Goal: Task Accomplishment & Management: Use online tool/utility

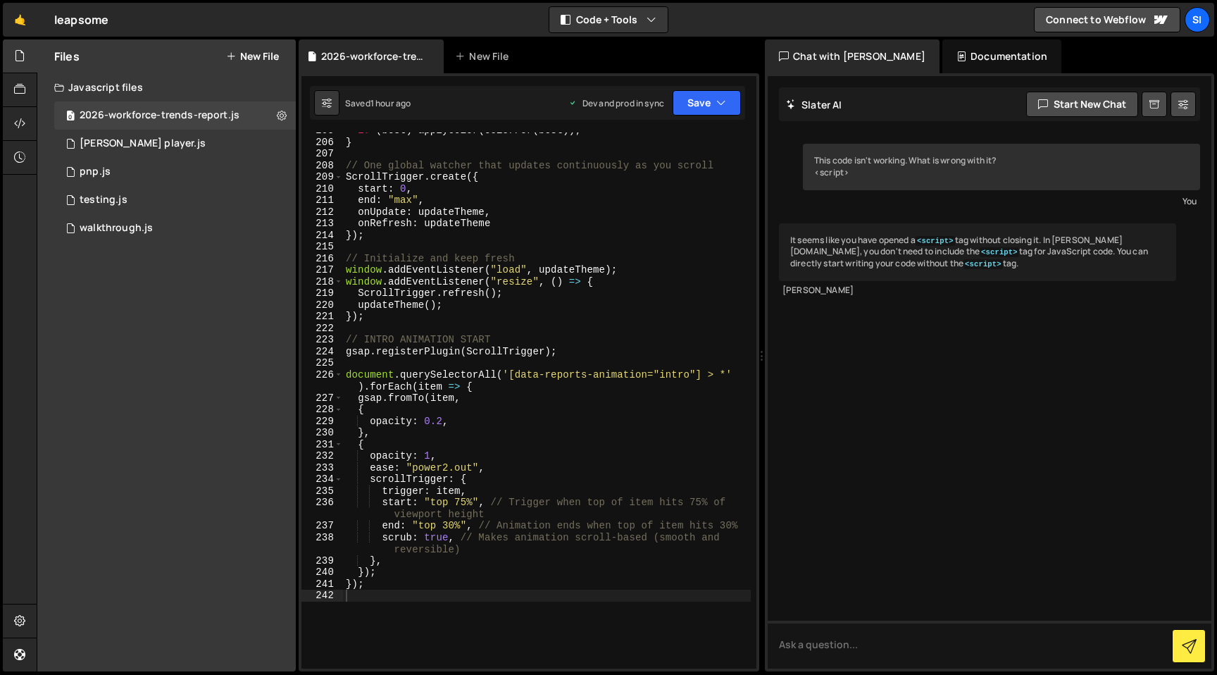
scroll to position [2657, 0]
click at [485, 602] on div "if ( best ) applyColor ( colorFor ( best )) ; } // One global watcher that upda…" at bounding box center [547, 404] width 408 height 559
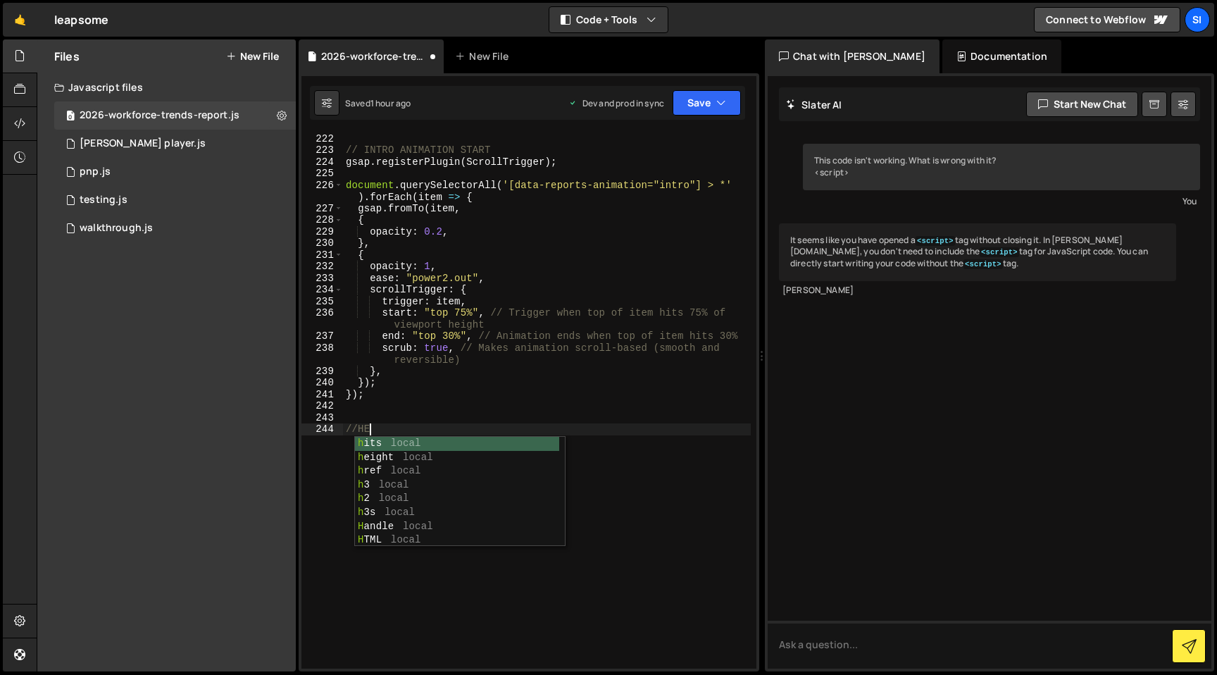
scroll to position [0, 1]
paste textarea "}, 0);"
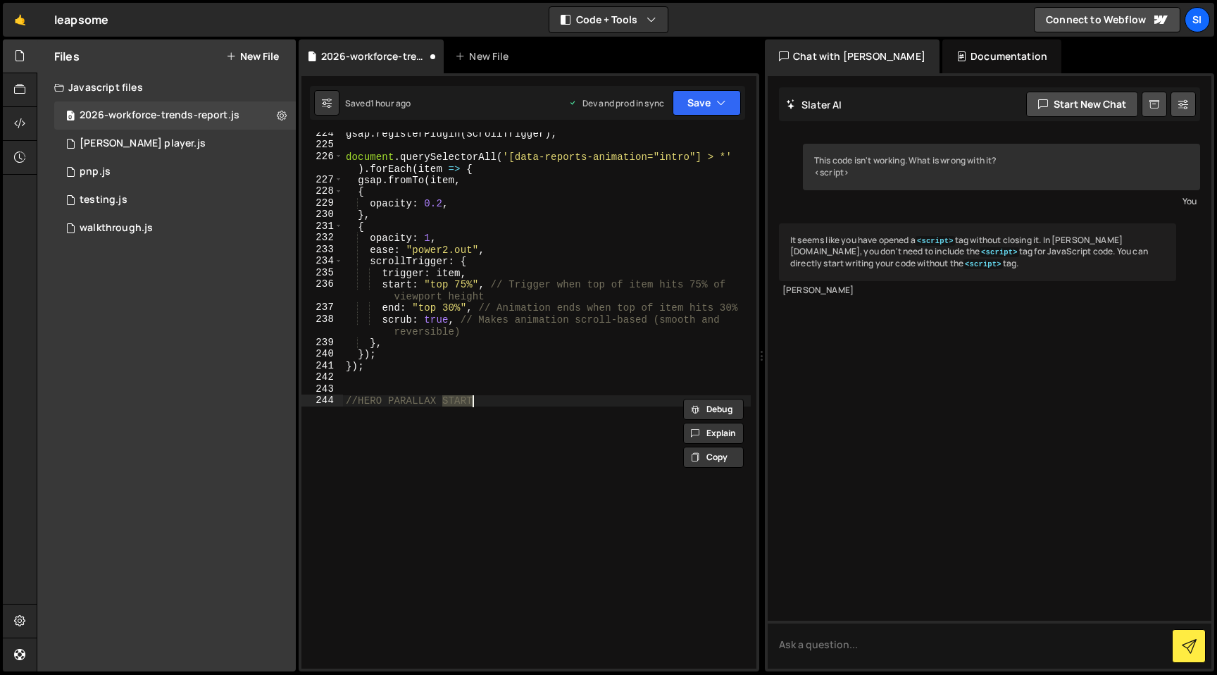
scroll to position [0, 6]
type textarea "//HERO PARALLAX START"
click at [586, 409] on div "gsap . registerPlugin ( ScrollTrigger ) ; document . querySelectorAll ( '[data-…" at bounding box center [547, 400] width 408 height 536
paste textarea "}, 0);"
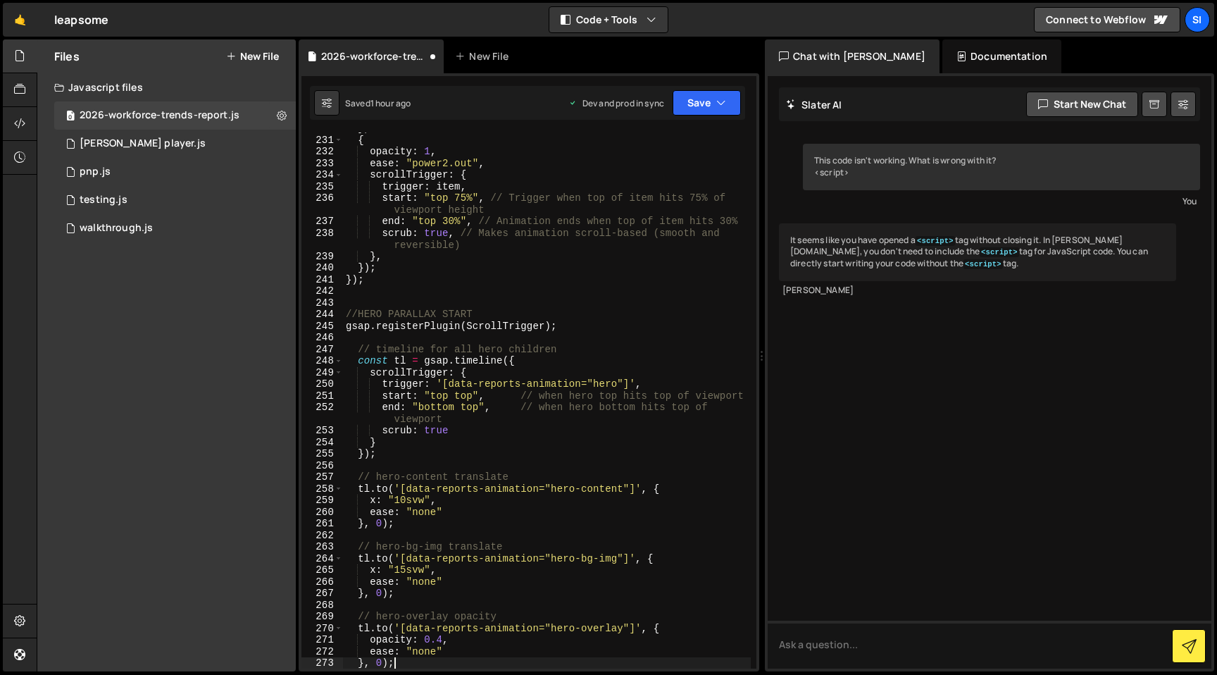
scroll to position [2962, 0]
click at [527, 325] on div "} , { opacity : 1 , ease : "power2.out" , scrollTrigger : { trigger : item , st…" at bounding box center [547, 402] width 408 height 559
click at [528, 325] on div "} , { opacity : 1 , ease : "power2.out" , scrollTrigger : { trigger : item , st…" at bounding box center [547, 402] width 408 height 559
type textarea "gsap.registerPlugin(ScrollTrigger);"
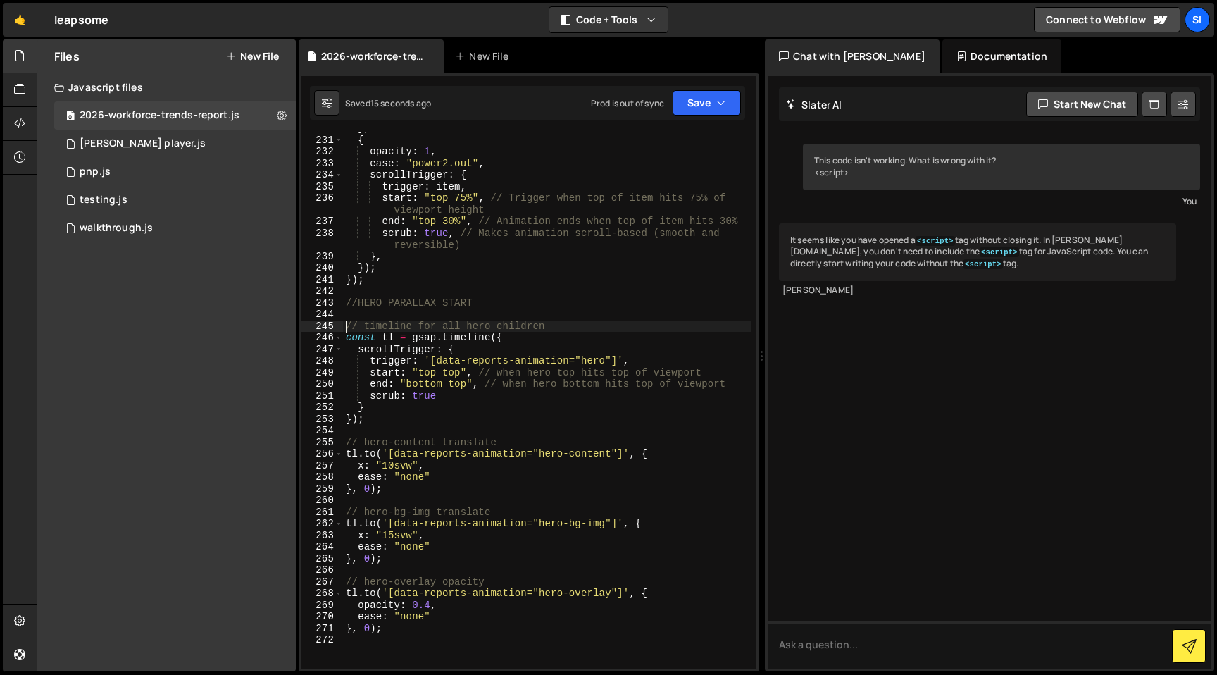
click at [563, 275] on div "} , { opacity : 1 , ease : "power2.out" , scrollTrigger : { trigger : item , st…" at bounding box center [547, 402] width 408 height 559
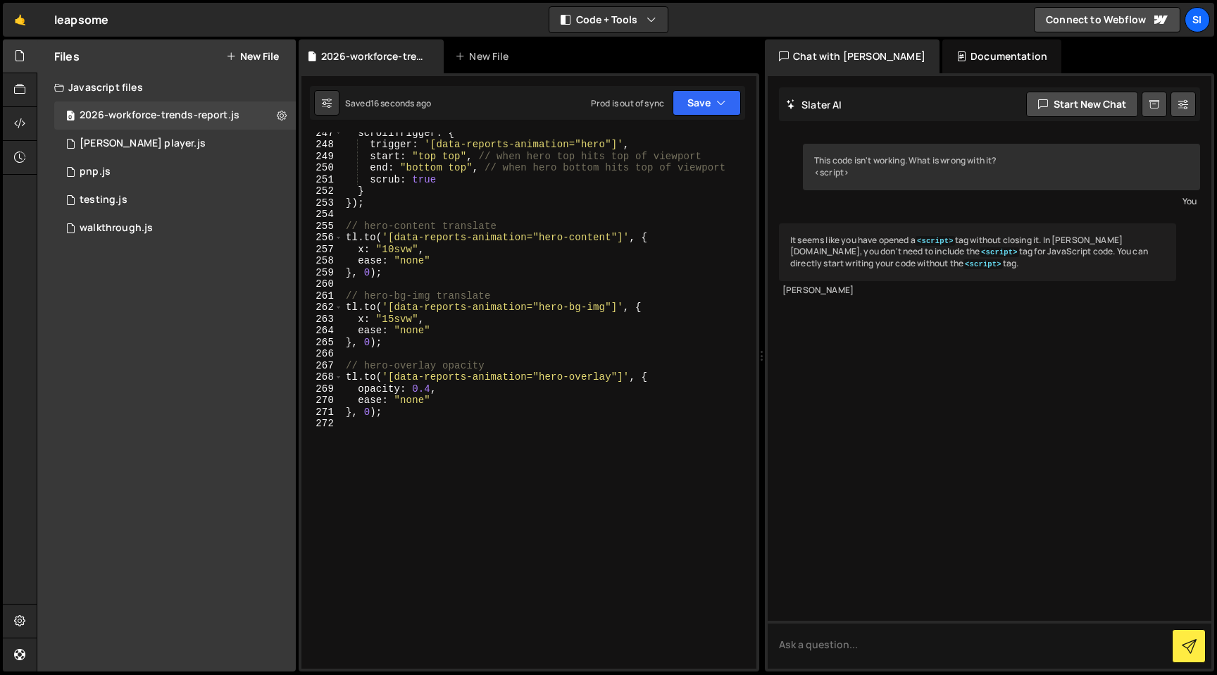
scroll to position [3078, 0]
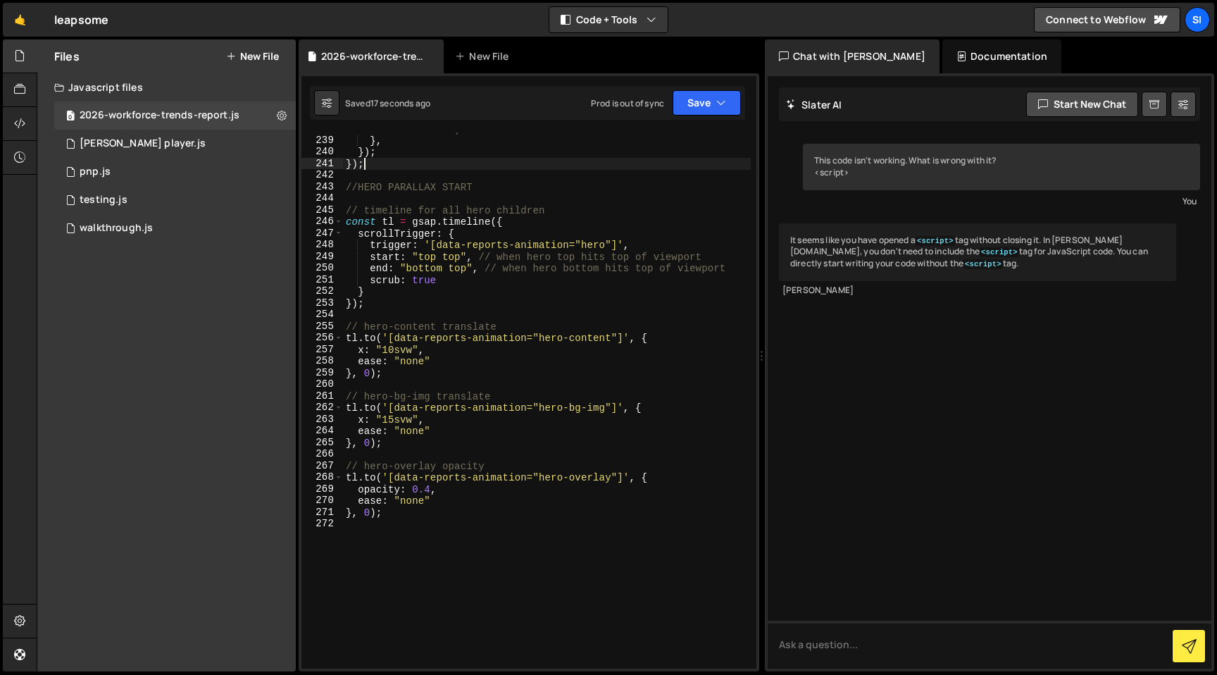
click at [367, 413] on div "scrub : true , // Makes animation scroll-based (smooth and reversible) } , }) ;…" at bounding box center [547, 396] width 408 height 571
click at [363, 352] on div "scrub : true , // Makes animation scroll-based (smooth and reversible) } , }) ;…" at bounding box center [547, 396] width 408 height 571
type textarea "y: "10svw","
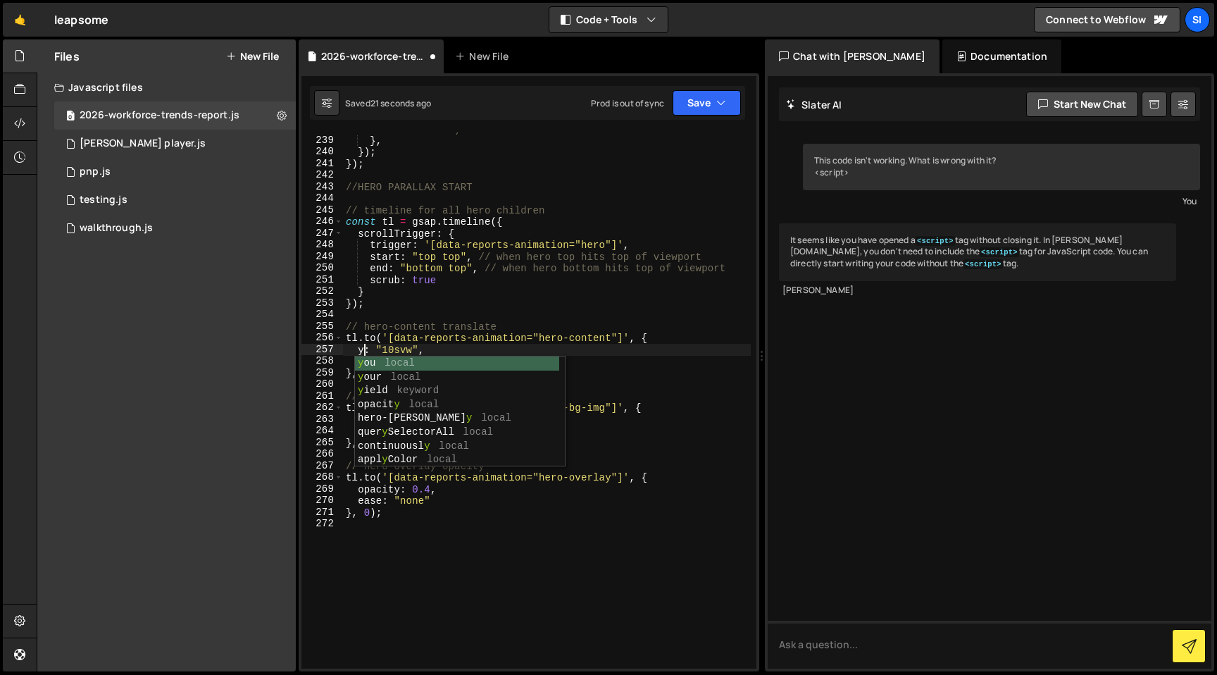
click at [428, 530] on div "scrub : true , // Makes animation scroll-based (smooth and reversible) } , }) ;…" at bounding box center [547, 396] width 408 height 571
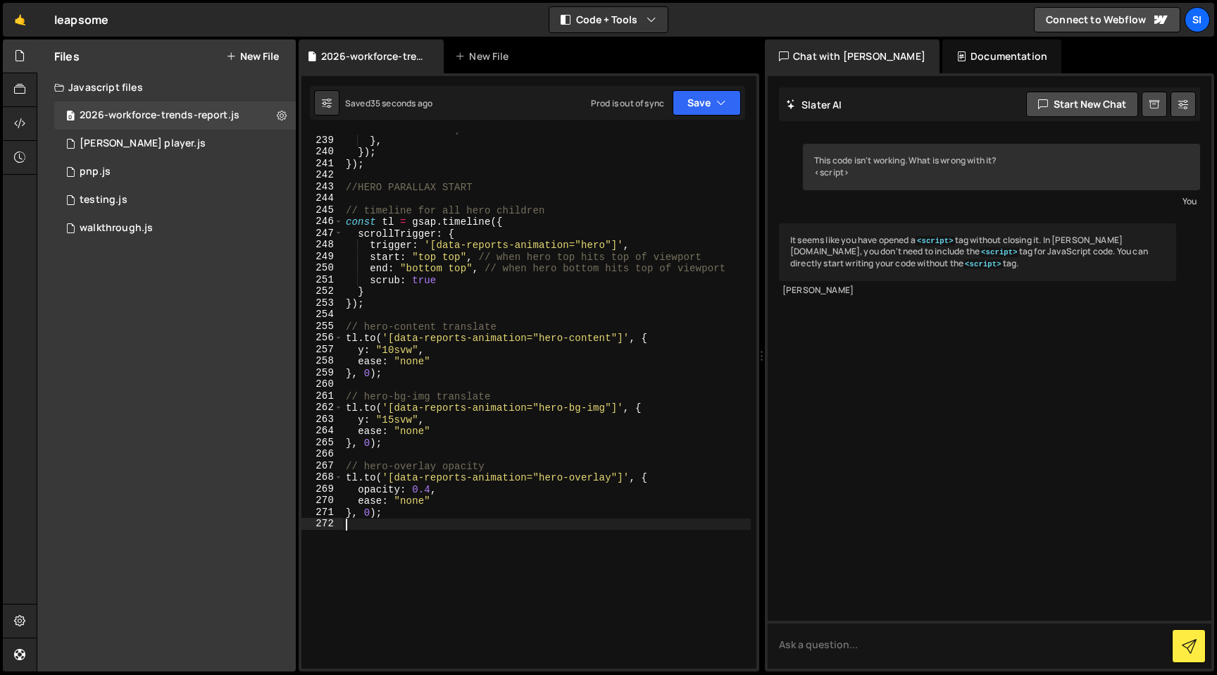
click at [422, 349] on div "scrub : true , // Makes animation scroll-based (smooth and reversible) } , }) ;…" at bounding box center [547, 396] width 408 height 571
click at [412, 497] on div "scrub : true , // Makes animation scroll-based (smooth and reversible) } , }) ;…" at bounding box center [547, 396] width 408 height 571
click at [431, 486] on div "scrub : true , // Makes animation scroll-based (smooth and reversible) } , }) ;…" at bounding box center [547, 396] width 408 height 571
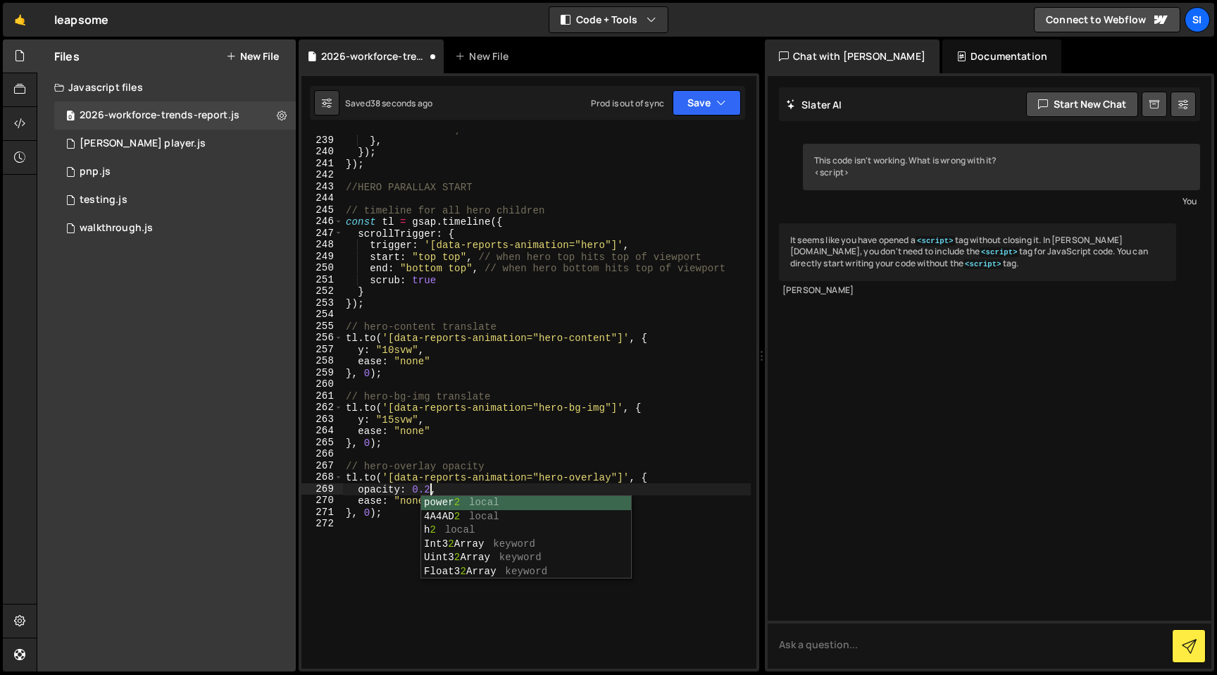
click at [525, 444] on div "scrub : true , // Makes animation scroll-based (smooth and reversible) } , }) ;…" at bounding box center [547, 396] width 408 height 571
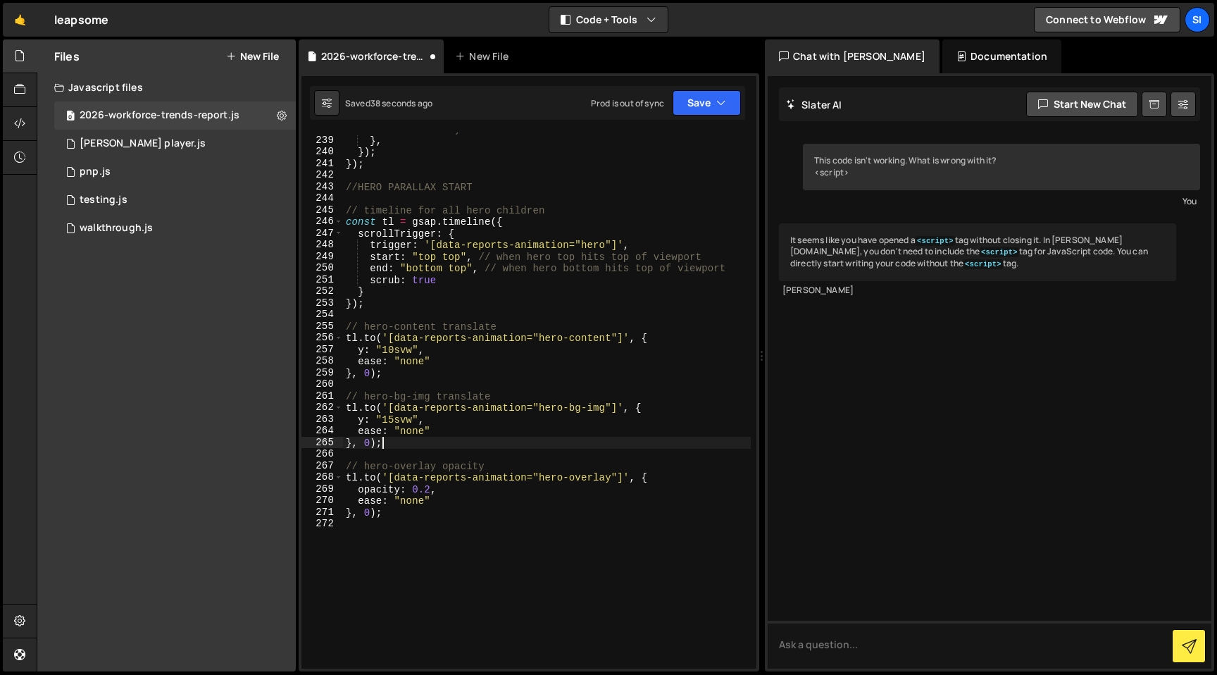
scroll to position [0, 1]
click at [424, 244] on div "scrub : true , // Makes animation scroll-based (smooth and reversible) } , }) ;…" at bounding box center [547, 396] width 408 height 571
click at [430, 491] on div "scrub : true , // Makes animation scroll-based (smooth and reversible) } , }) ;…" at bounding box center [547, 396] width 408 height 571
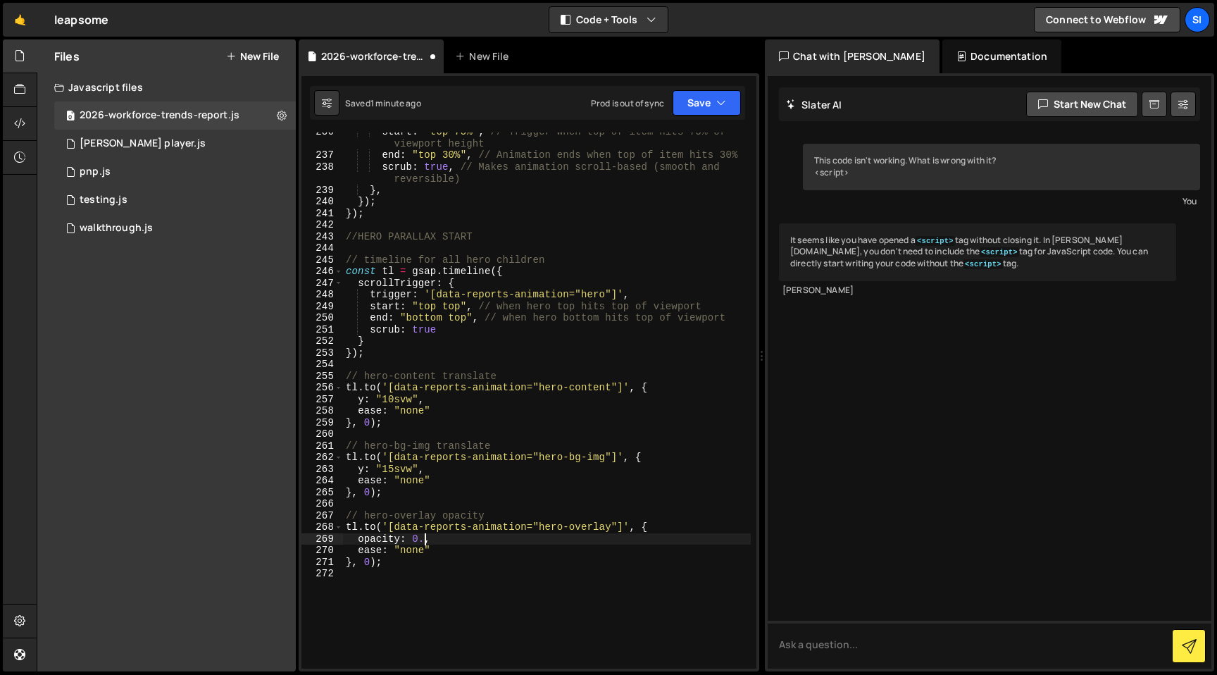
scroll to position [0, 6]
click at [495, 378] on div "start : "top 75%" , // Trigger when top of item hits 75% of viewport height end…" at bounding box center [547, 411] width 408 height 571
click at [429, 539] on div "start : "top 75%" , // Trigger when top of item hits 75% of viewport height end…" at bounding box center [547, 411] width 408 height 571
click at [393, 403] on div "start : "top 75%" , // Trigger when top of item hits 75% of viewport height end…" at bounding box center [547, 411] width 408 height 571
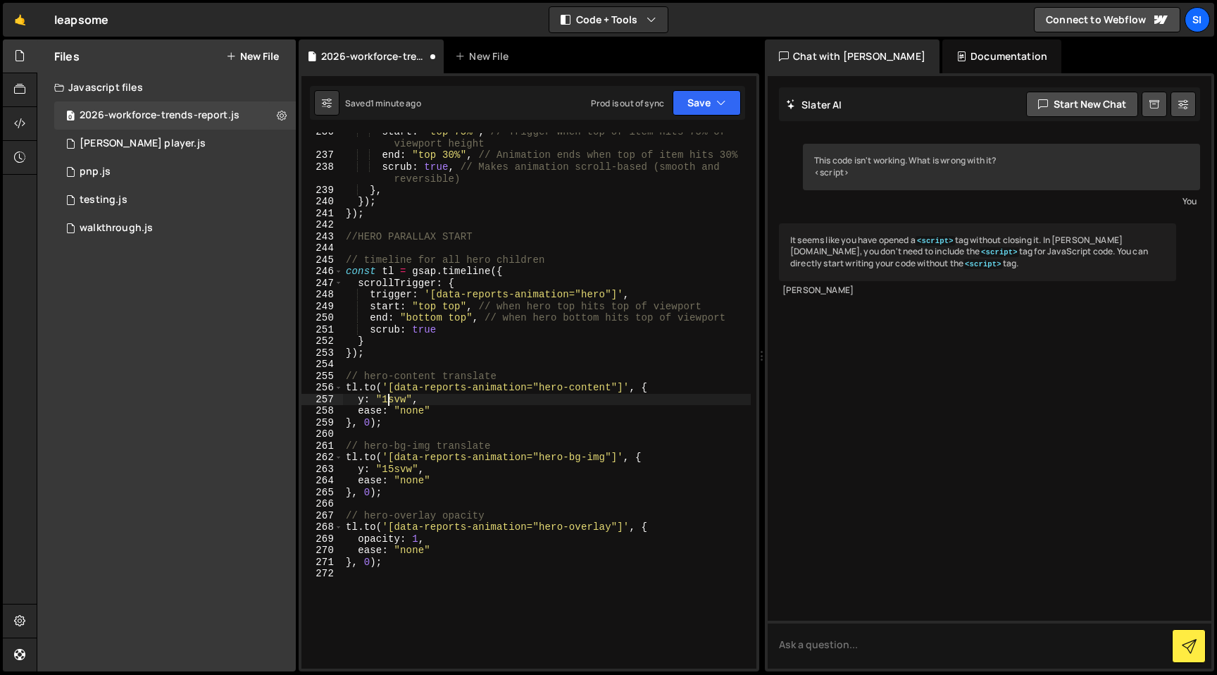
scroll to position [0, 4]
click at [396, 466] on div "start : "top 75%" , // Trigger when top of item hits 75% of viewport height end…" at bounding box center [547, 411] width 408 height 571
type textarea "y: "10svw","
